Goal: Complete application form

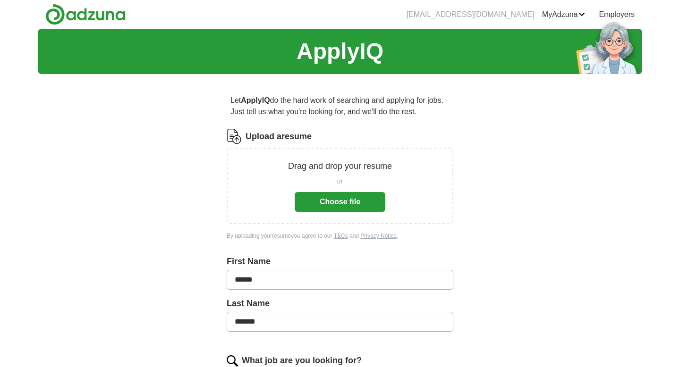
click at [343, 203] on button "Choose file" at bounding box center [340, 202] width 91 height 20
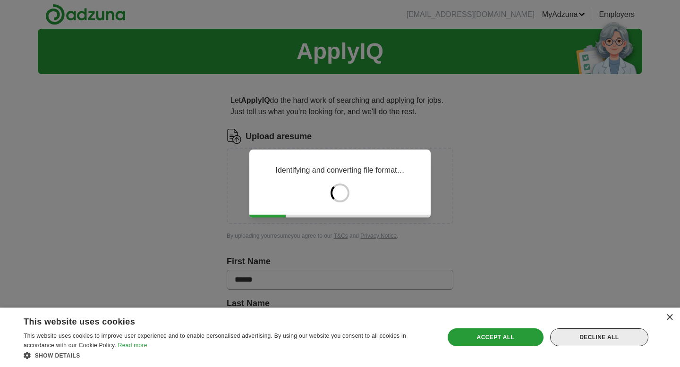
click at [578, 333] on div "Decline all" at bounding box center [599, 338] width 98 height 18
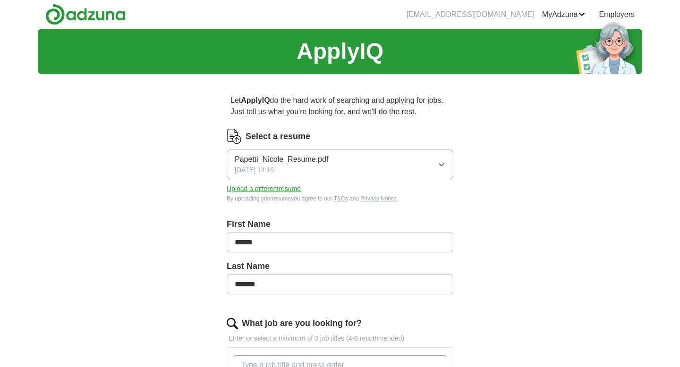
click at [298, 167] on div "Papetti_Nicole_Resume.pdf [DATE] 14:16" at bounding box center [282, 164] width 94 height 21
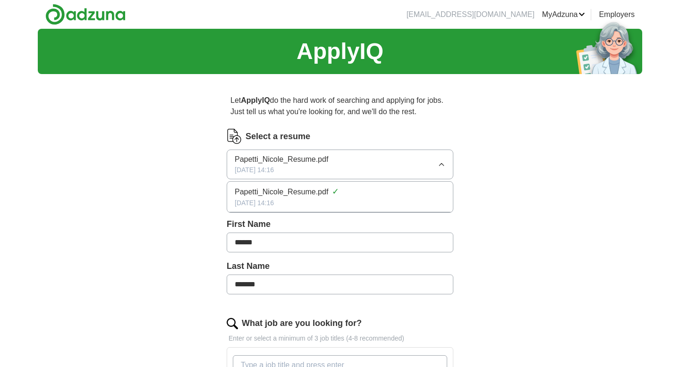
click at [307, 187] on span "Papetti_Nicole_Resume.pdf" at bounding box center [282, 192] width 94 height 11
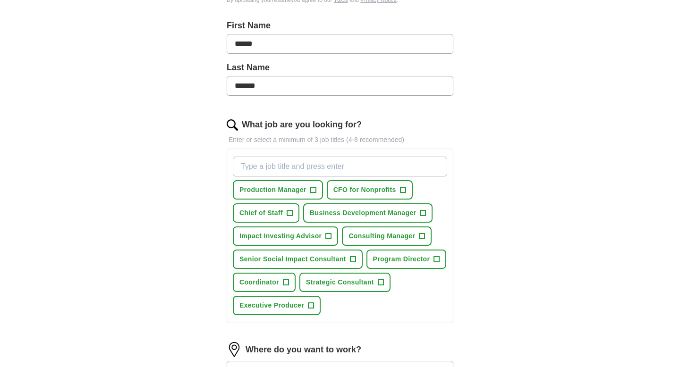
scroll to position [201, 0]
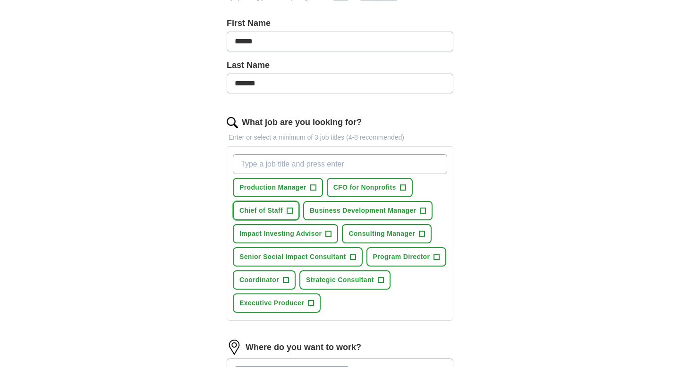
click at [286, 213] on button "Chief of Staff +" at bounding box center [266, 210] width 67 height 19
click at [385, 209] on span "Business Development Manager" at bounding box center [363, 211] width 106 height 10
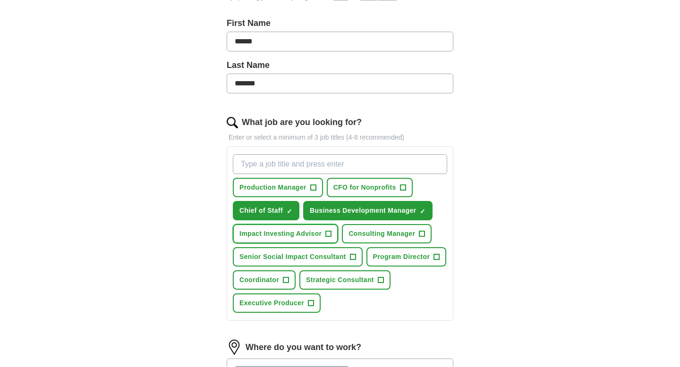
click at [301, 235] on span "Impact Investing Advisor" at bounding box center [280, 234] width 82 height 10
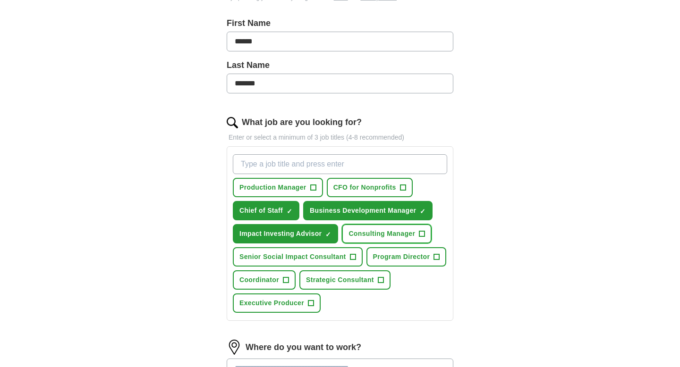
click at [374, 233] on span "Consulting Manager" at bounding box center [382, 234] width 67 height 10
click at [327, 251] on button "Senior Social Impact Consultant +" at bounding box center [298, 256] width 130 height 19
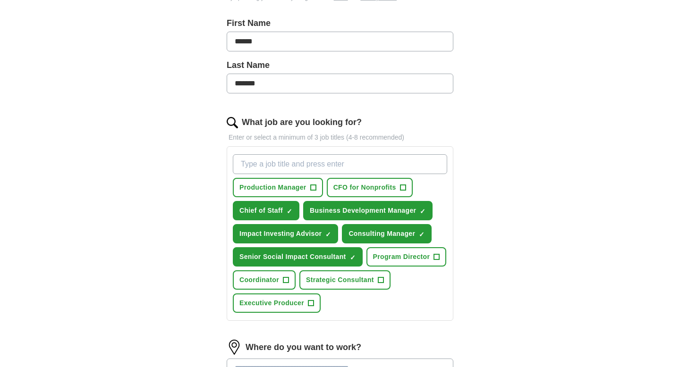
click at [336, 165] on input "What job are you looking for?" at bounding box center [340, 164] width 214 height 20
click at [424, 256] on span "Program Director" at bounding box center [401, 257] width 57 height 10
click at [360, 278] on span "Strategic Consultant" at bounding box center [340, 280] width 68 height 10
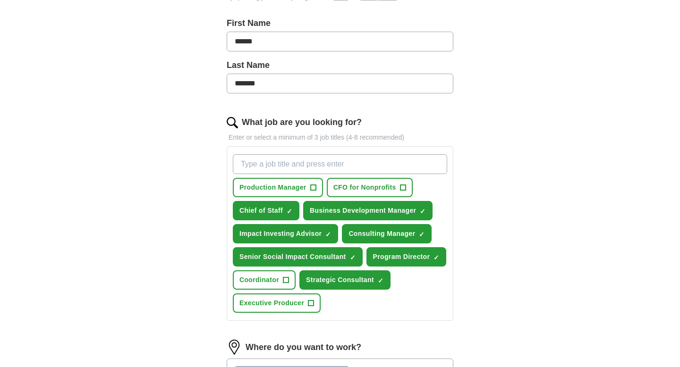
click at [307, 163] on input "What job are you looking for?" at bounding box center [340, 164] width 214 height 20
type input "Social Impact Consultant"
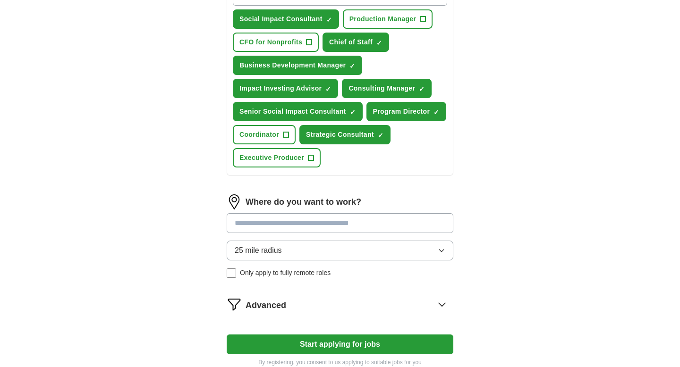
scroll to position [375, 0]
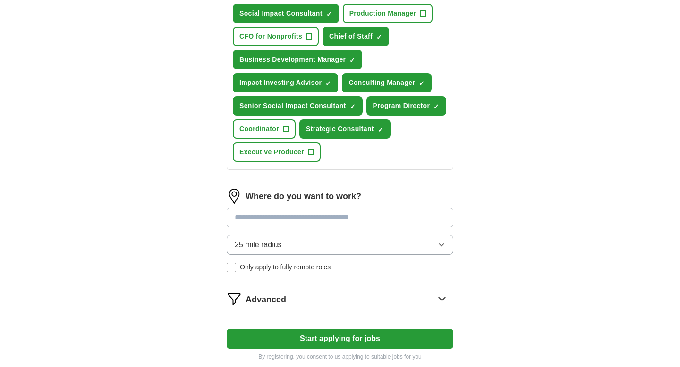
click at [307, 222] on input at bounding box center [340, 218] width 227 height 20
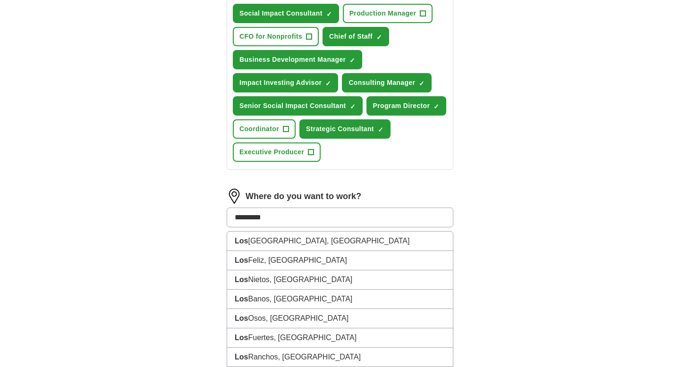
type input "**********"
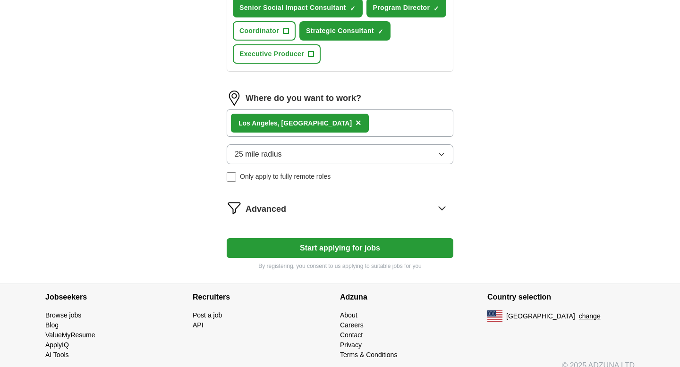
scroll to position [476, 0]
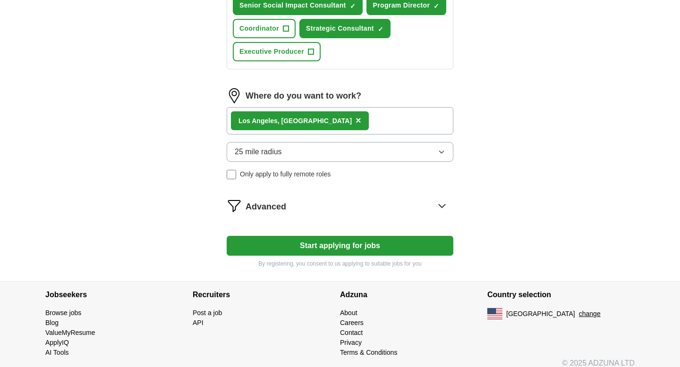
click at [274, 246] on button "Start applying for jobs" at bounding box center [340, 246] width 227 height 20
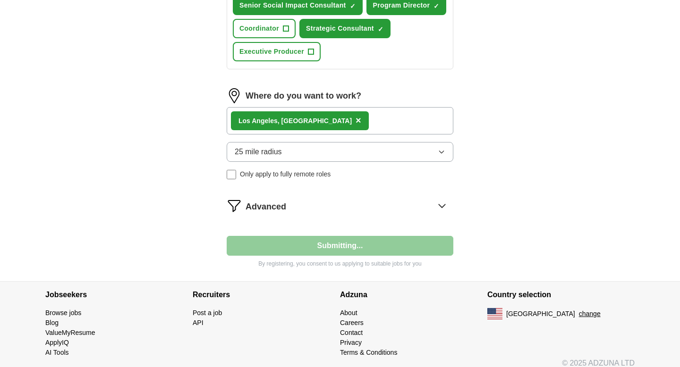
select select "**"
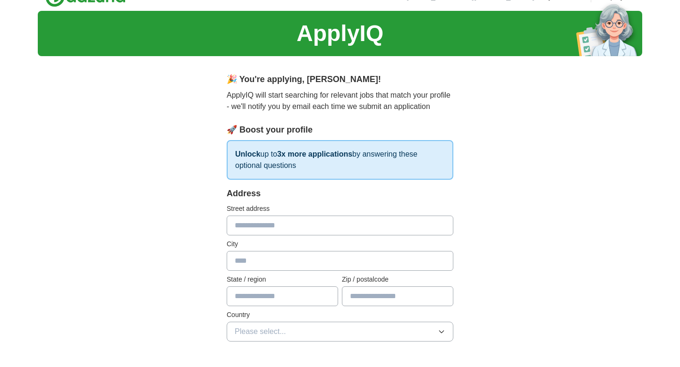
scroll to position [20, 0]
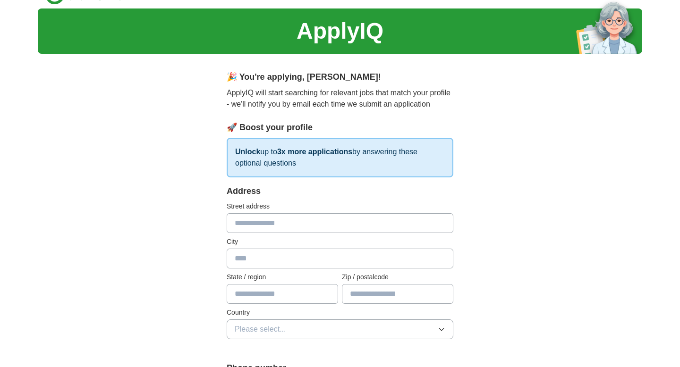
click at [261, 222] on input "text" at bounding box center [340, 223] width 227 height 20
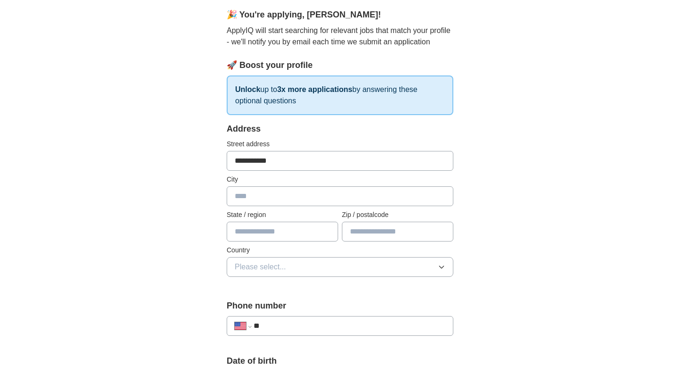
scroll to position [83, 0]
type input "**********"
type input "**"
type input "*****"
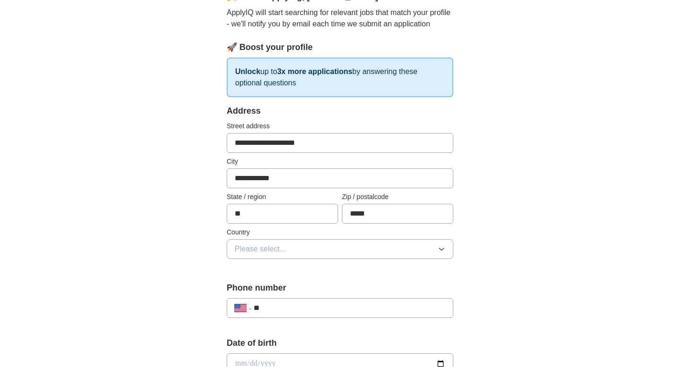
scroll to position [102, 0]
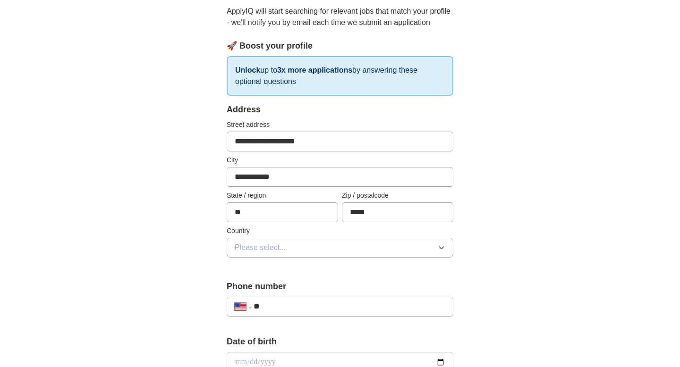
click at [303, 245] on button "Please select..." at bounding box center [340, 248] width 227 height 20
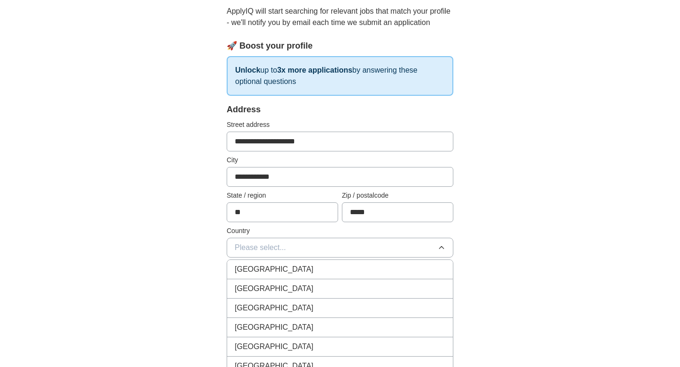
click at [284, 290] on div "[GEOGRAPHIC_DATA]" at bounding box center [340, 288] width 211 height 11
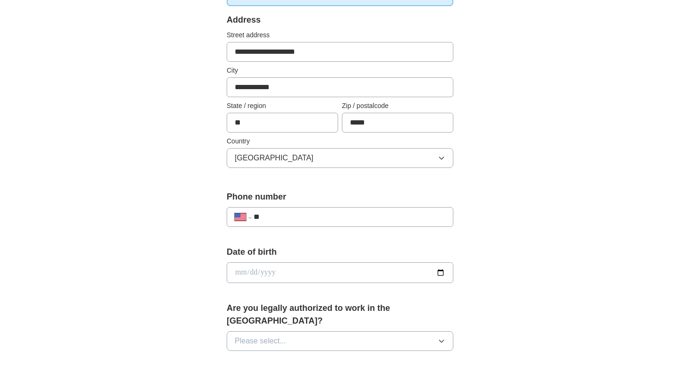
scroll to position [208, 0]
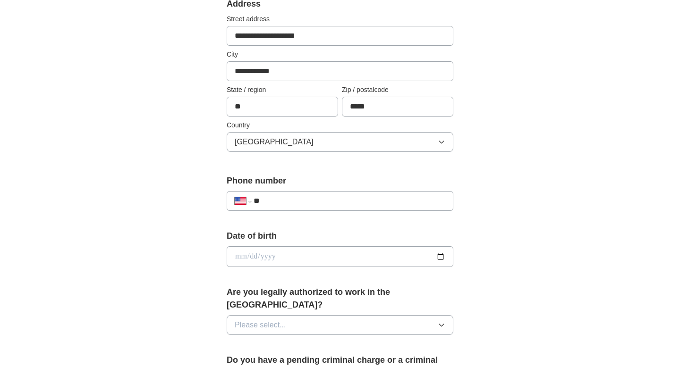
click at [296, 199] on input "**" at bounding box center [350, 201] width 192 height 11
click at [205, 223] on div "**********" at bounding box center [340, 277] width 302 height 807
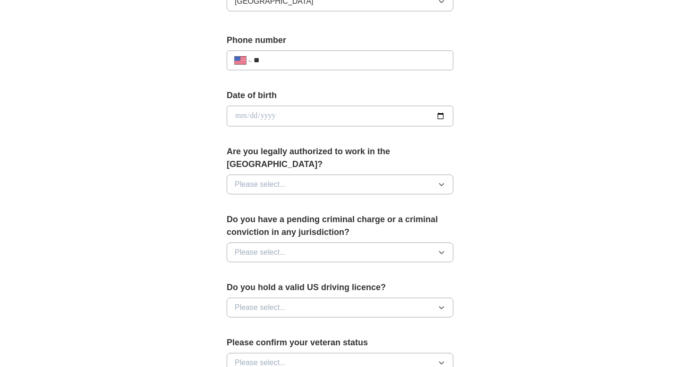
scroll to position [349, 0]
click at [249, 178] on span "Please select..." at bounding box center [260, 183] width 51 height 11
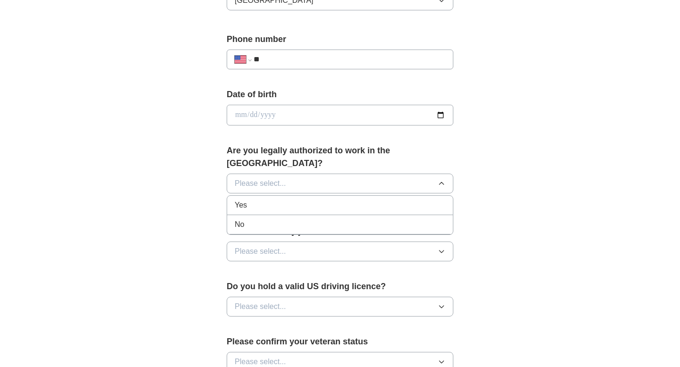
click at [251, 200] on div "Yes" at bounding box center [340, 205] width 211 height 11
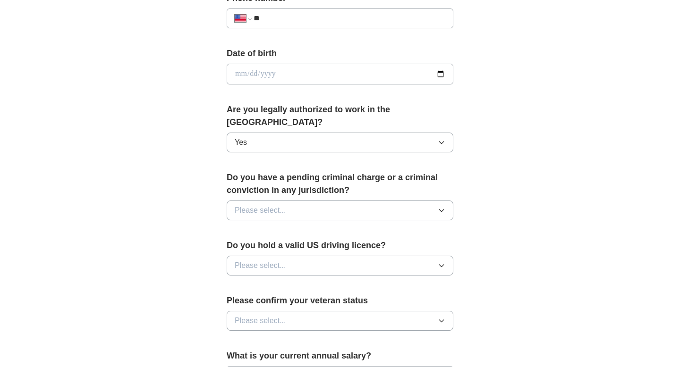
scroll to position [392, 0]
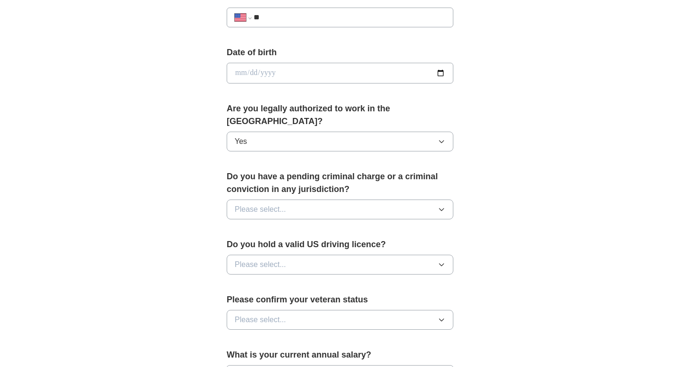
click at [249, 204] on button "Please select..." at bounding box center [340, 210] width 227 height 20
click at [250, 245] on div "No" at bounding box center [340, 250] width 211 height 11
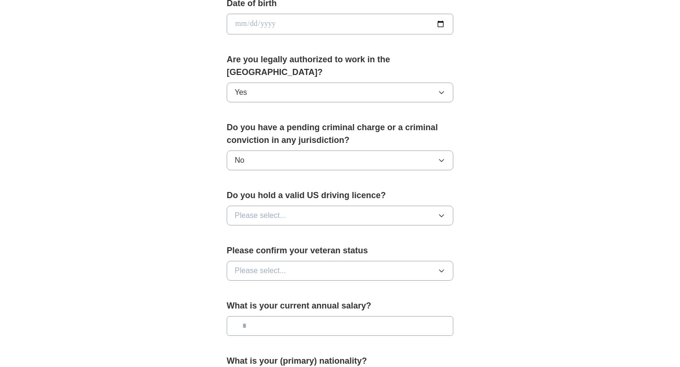
scroll to position [457, 0]
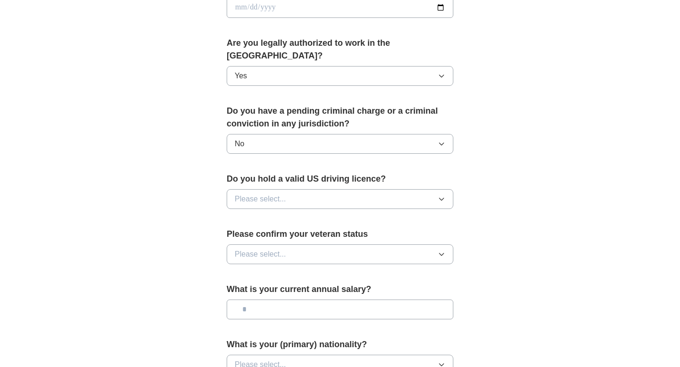
click at [254, 194] on span "Please select..." at bounding box center [260, 199] width 51 height 11
click at [253, 212] on li "Yes" at bounding box center [340, 221] width 226 height 19
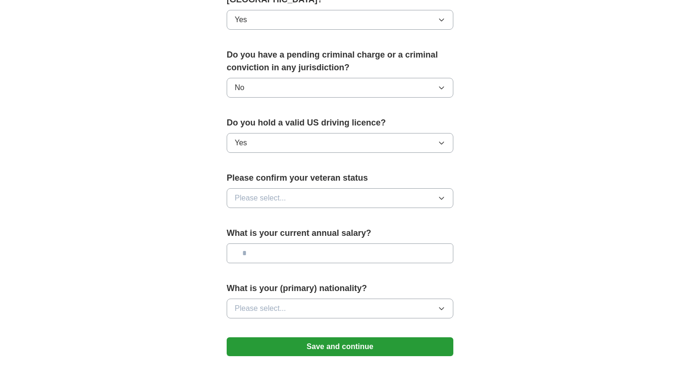
scroll to position [519, 0]
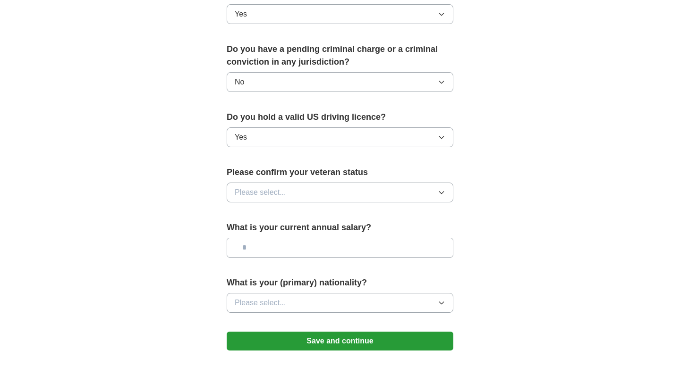
click at [252, 187] on span "Please select..." at bounding box center [260, 192] width 51 height 11
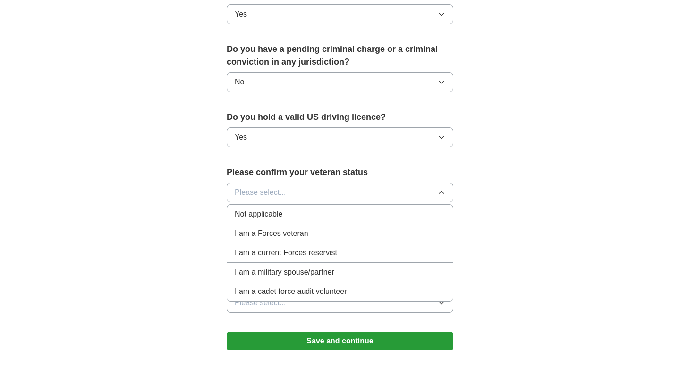
click at [265, 209] on span "Not applicable" at bounding box center [259, 214] width 48 height 11
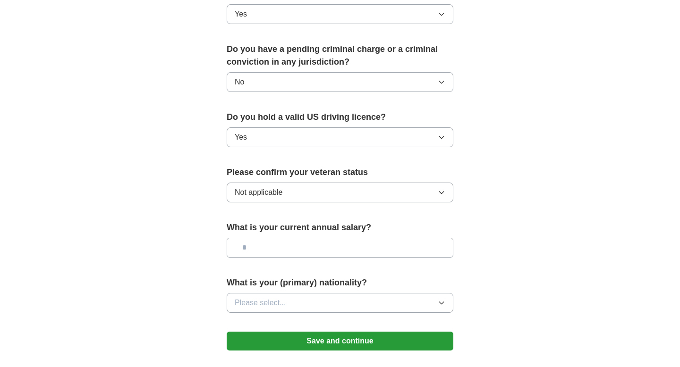
click at [262, 238] on input "text" at bounding box center [340, 248] width 227 height 20
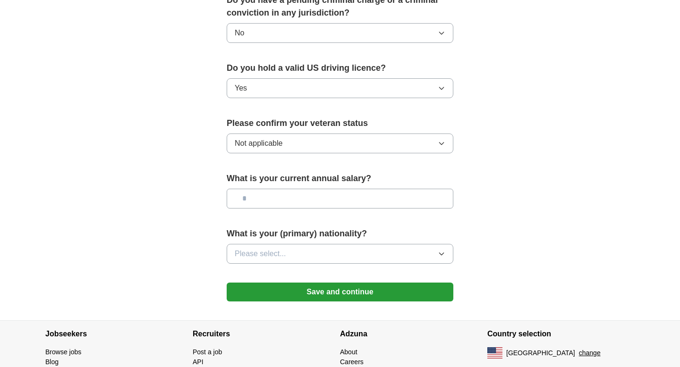
scroll to position [579, 0]
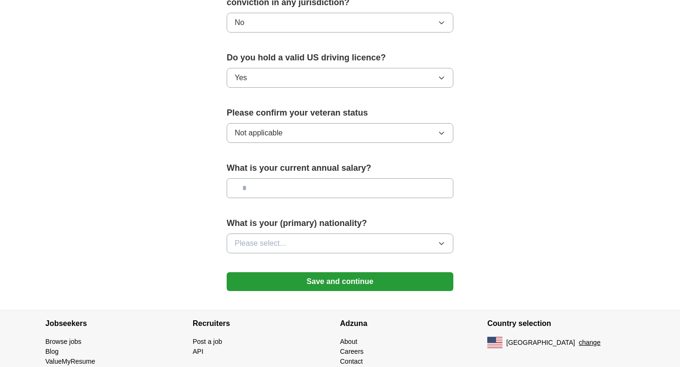
click at [289, 238] on button "Please select..." at bounding box center [340, 244] width 227 height 20
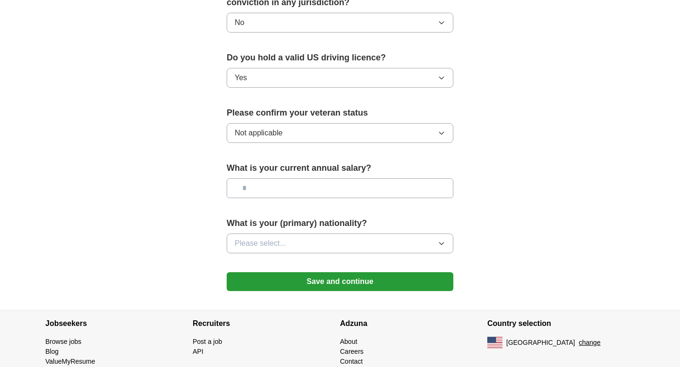
click at [307, 273] on button "Save and continue" at bounding box center [340, 282] width 227 height 19
